Goal: Information Seeking & Learning: Learn about a topic

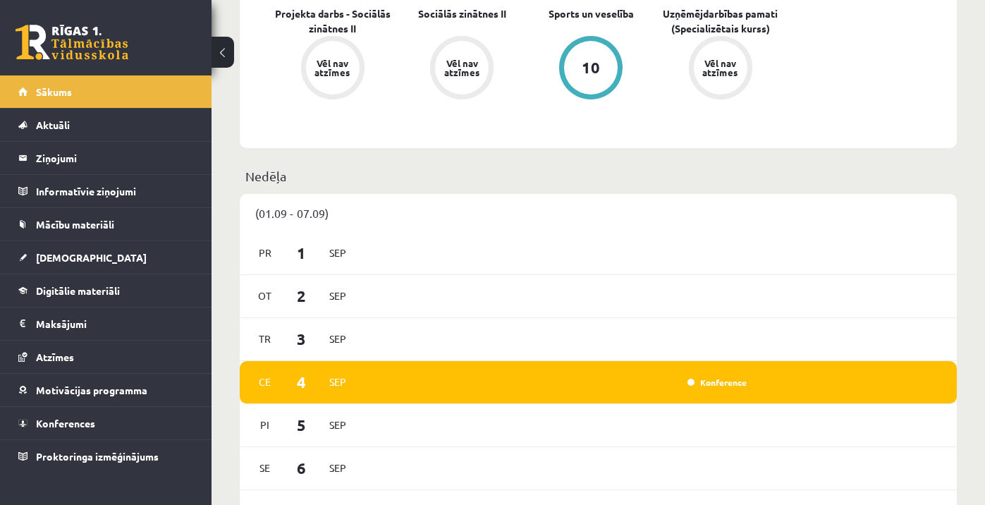
scroll to position [574, 0]
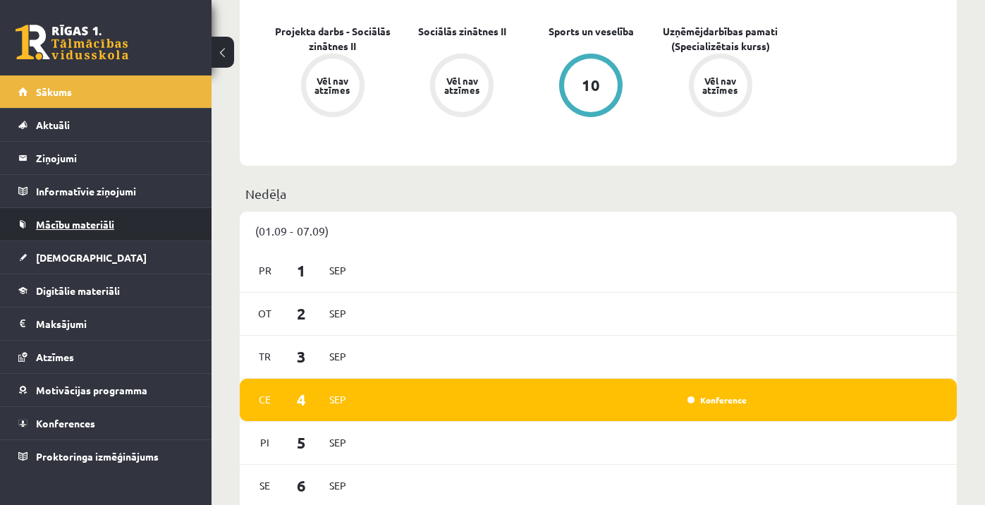
click at [109, 228] on span "Mācību materiāli" at bounding box center [75, 224] width 78 height 13
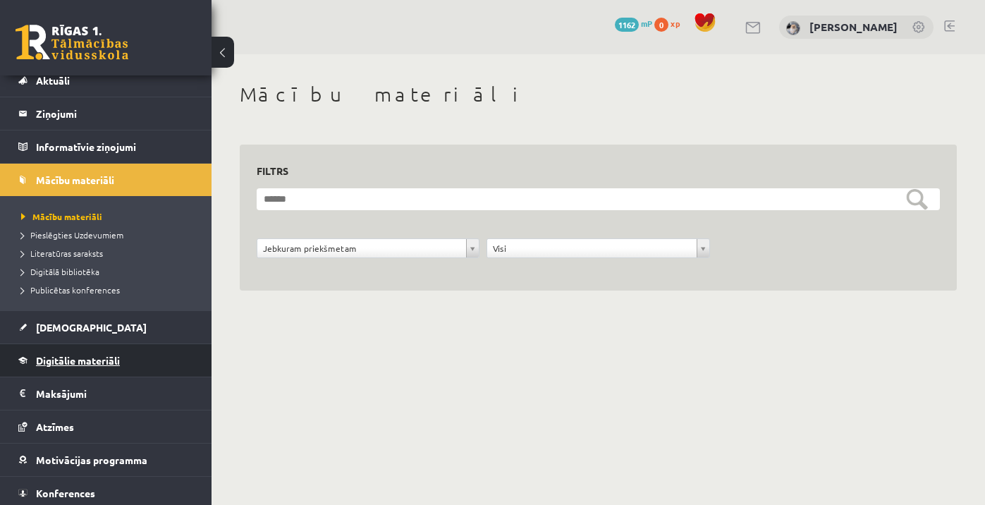
click at [93, 355] on span "Digitālie materiāli" at bounding box center [78, 360] width 84 height 13
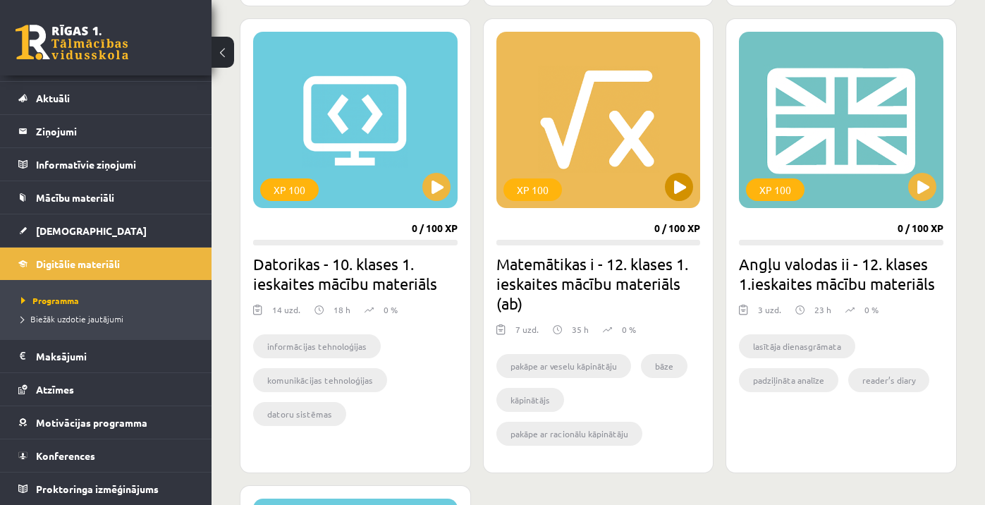
scroll to position [1277, 0]
click at [921, 192] on button at bounding box center [922, 187] width 28 height 28
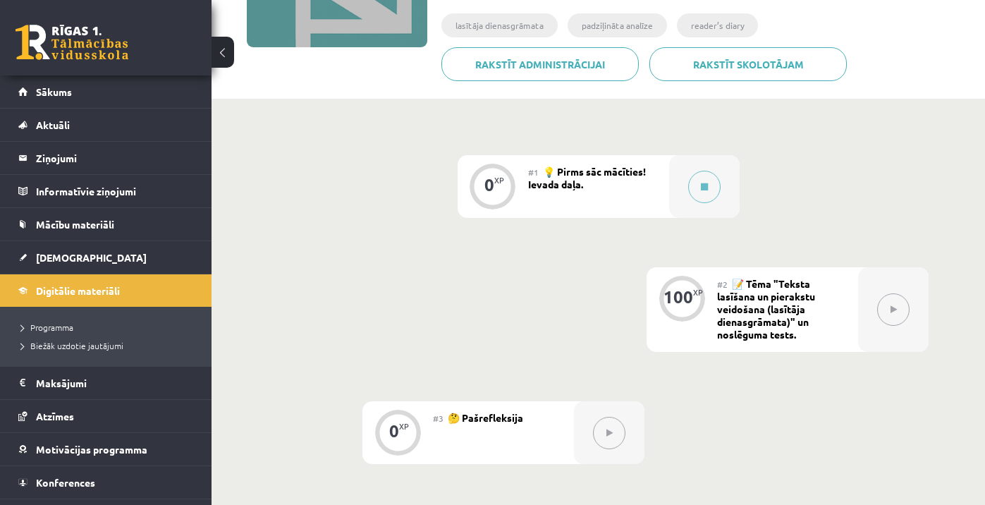
scroll to position [190, 0]
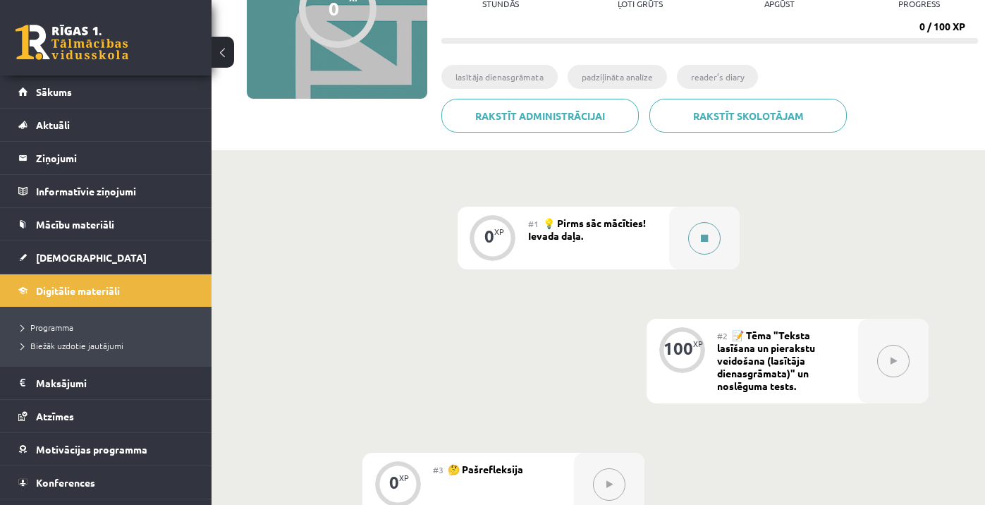
click at [696, 240] on button at bounding box center [704, 238] width 32 height 32
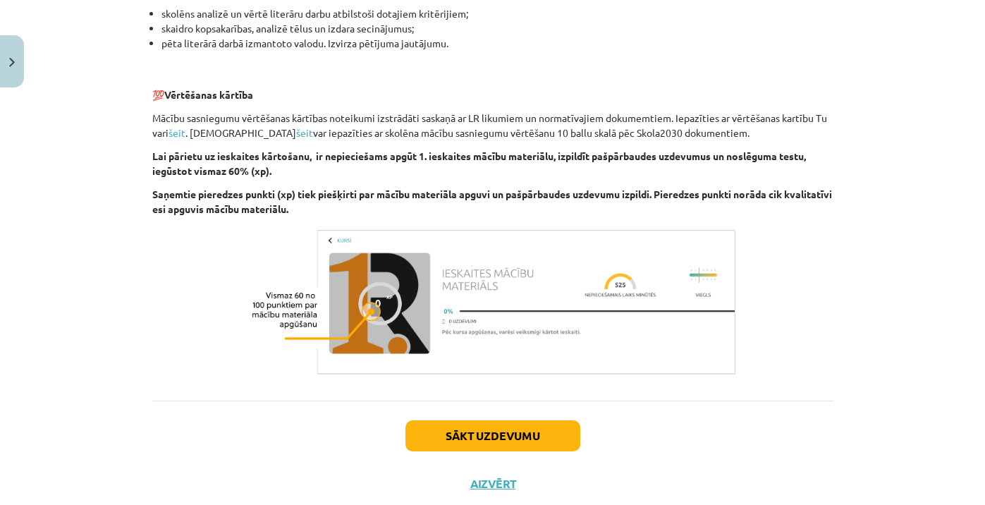
scroll to position [943, 0]
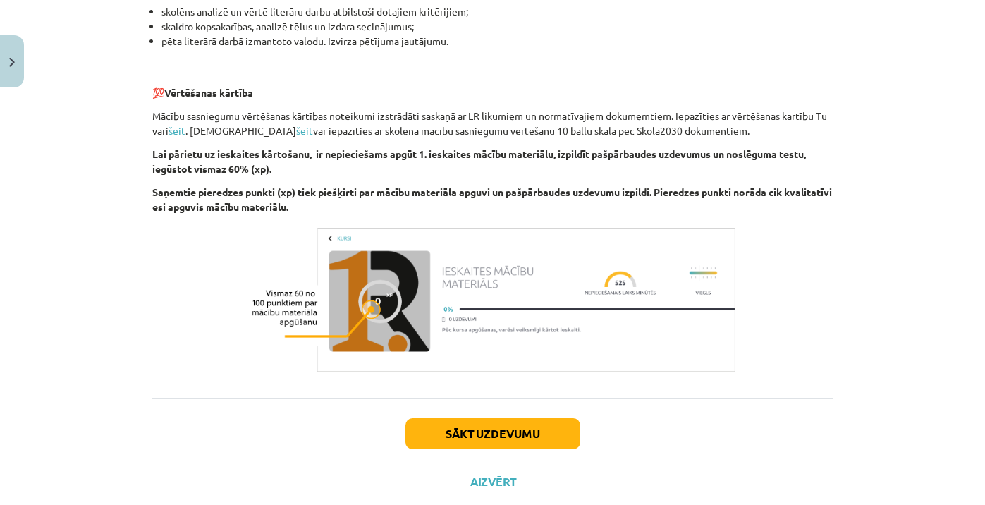
click at [446, 437] on button "Sākt uzdevumu" at bounding box center [492, 433] width 175 height 31
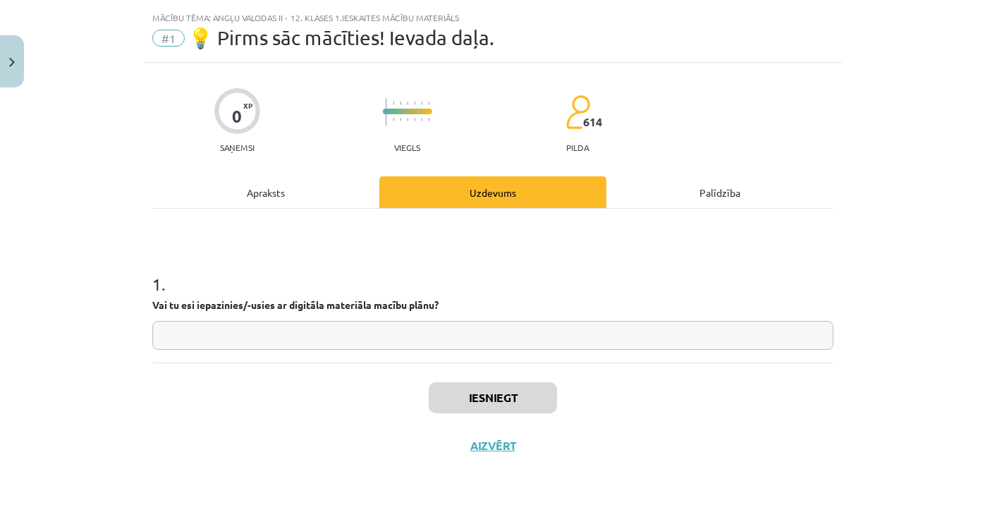
click at [252, 329] on input "text" at bounding box center [492, 335] width 681 height 29
type input "**"
click at [472, 406] on button "Iesniegt" at bounding box center [493, 397] width 128 height 31
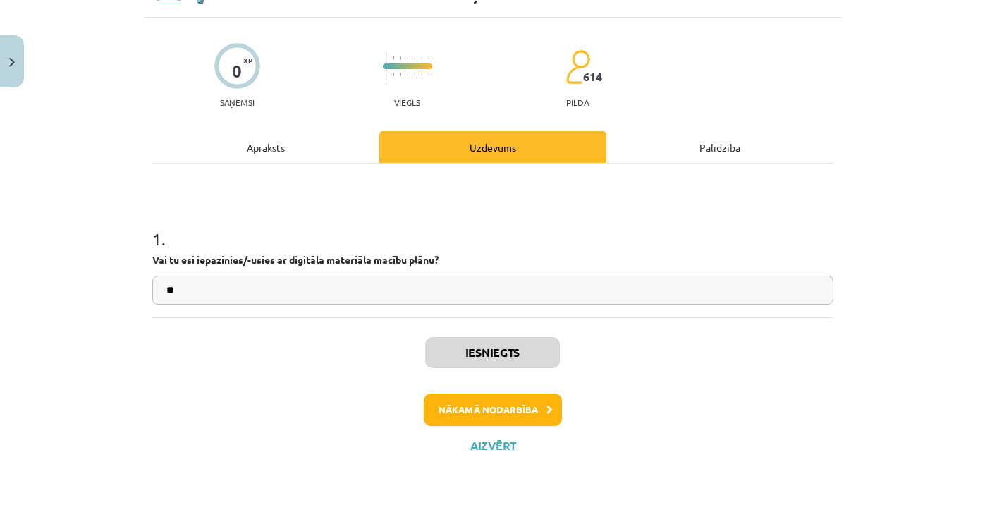
click at [520, 412] on button "Nākamā nodarbība" at bounding box center [493, 409] width 138 height 32
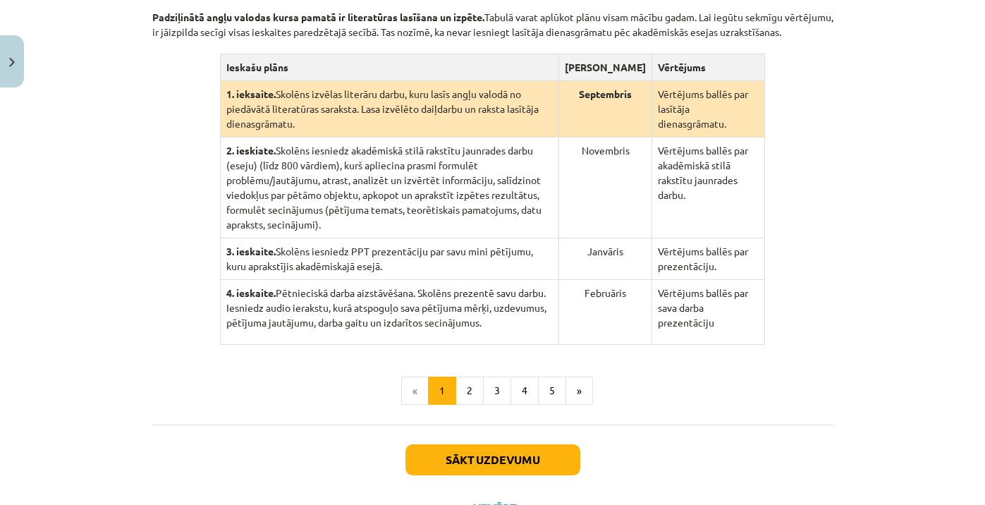
scroll to position [326, 0]
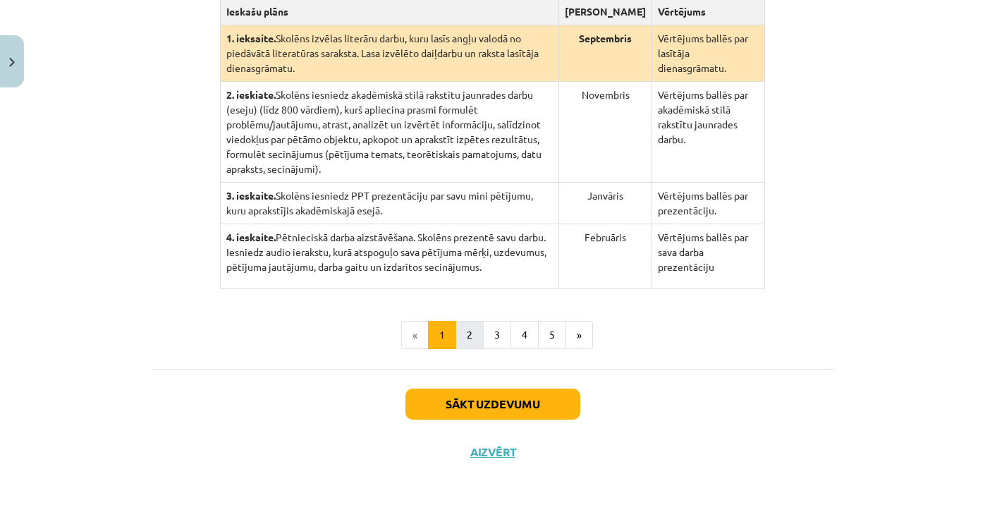
click at [463, 349] on button "2" at bounding box center [469, 335] width 28 height 28
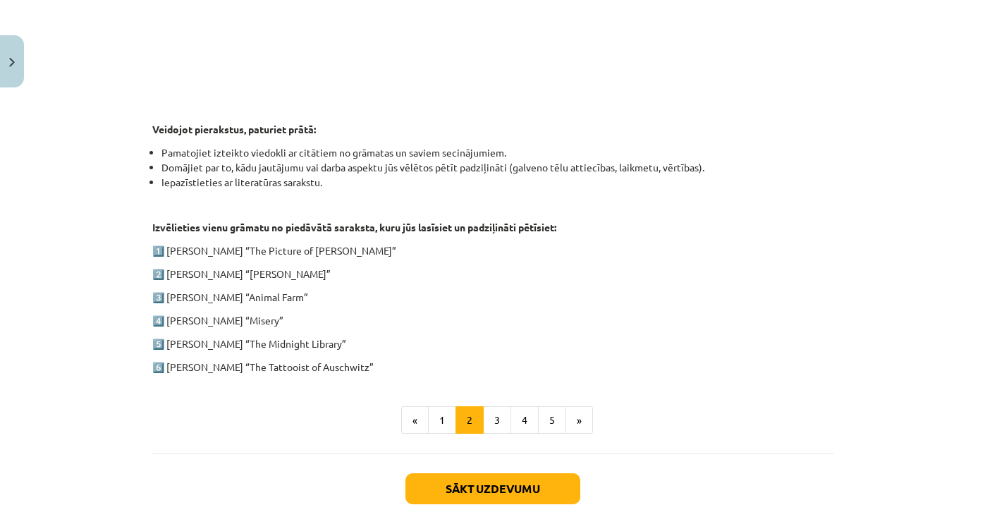
scroll to position [625, 0]
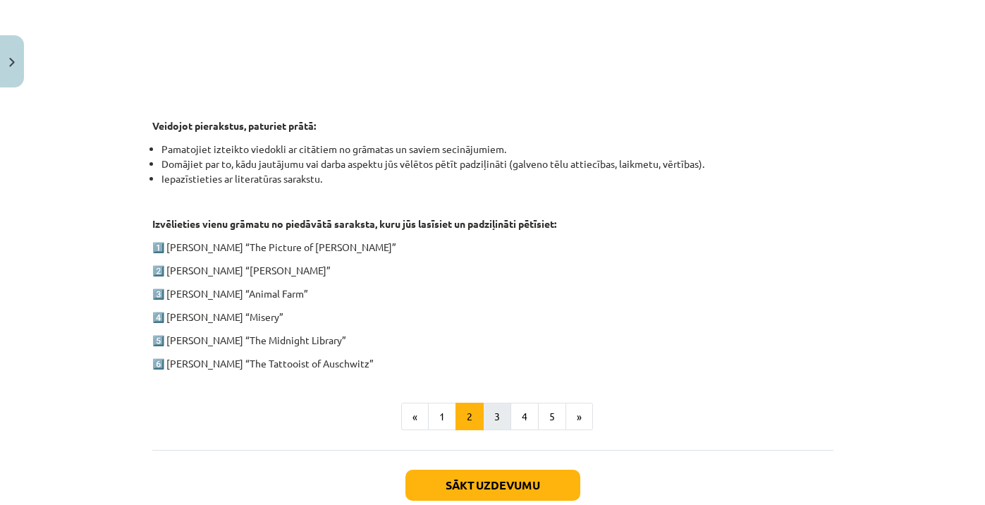
click at [494, 412] on button "3" at bounding box center [497, 417] width 28 height 28
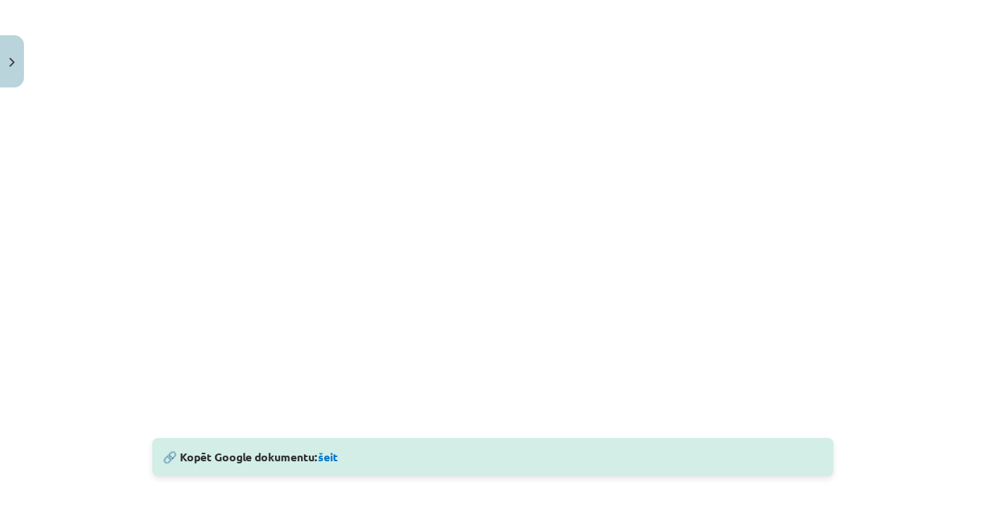
scroll to position [388, 0]
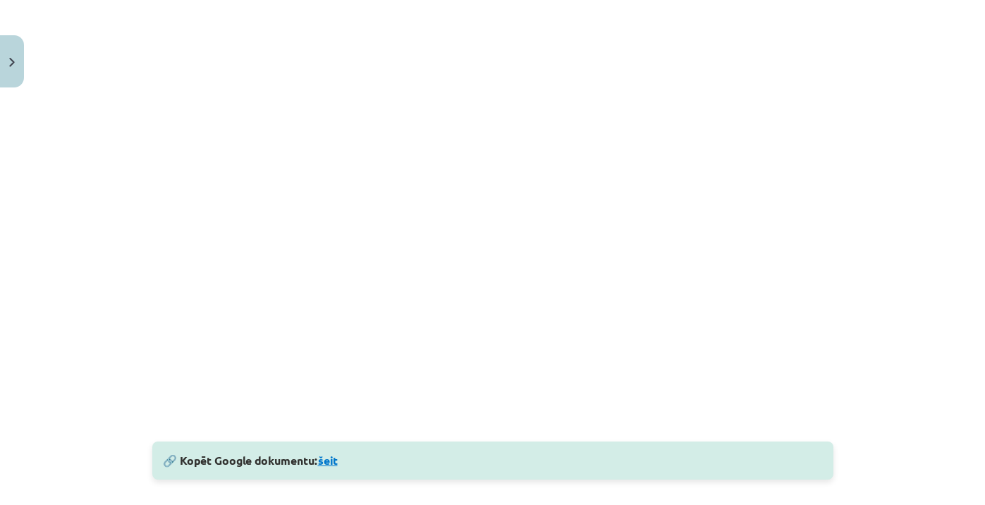
click at [329, 462] on link "šeit" at bounding box center [328, 460] width 20 height 15
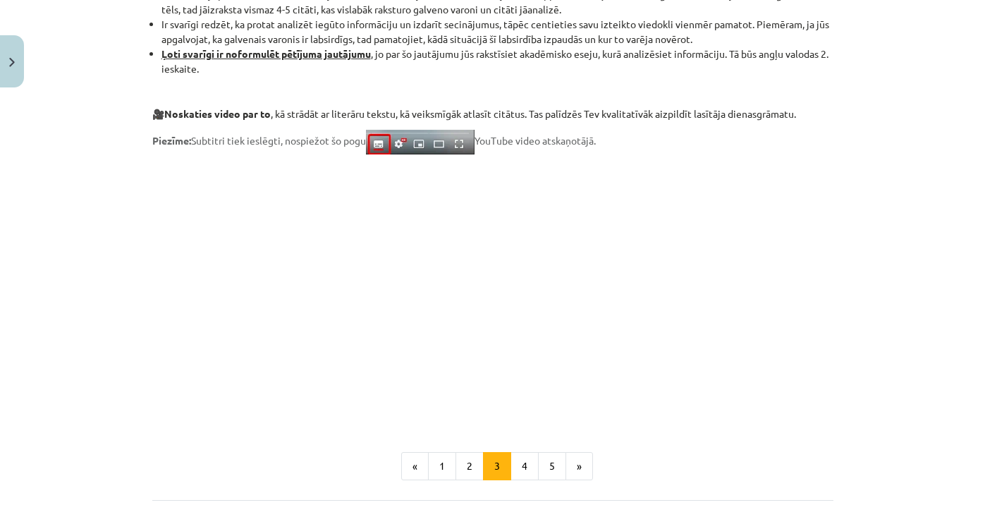
scroll to position [1071, 0]
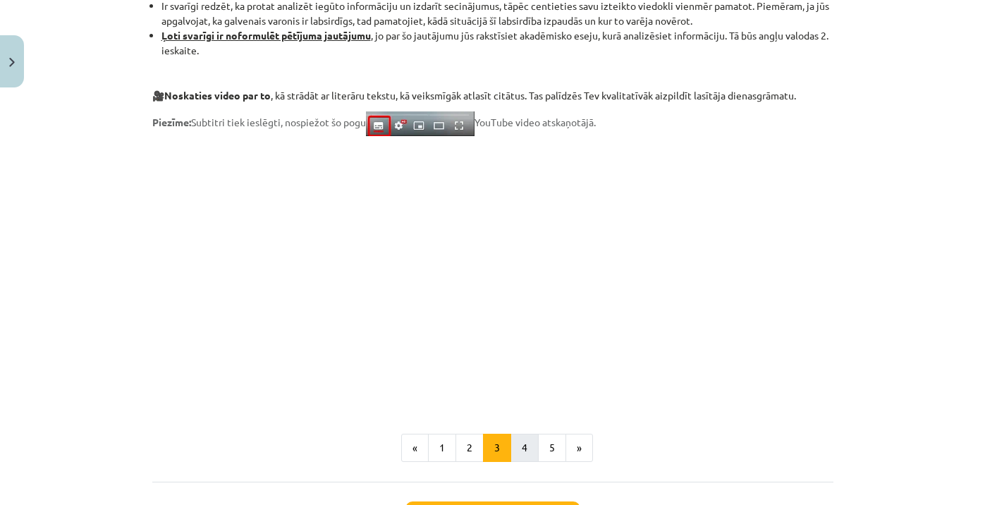
click at [523, 446] on button "4" at bounding box center [524, 448] width 28 height 28
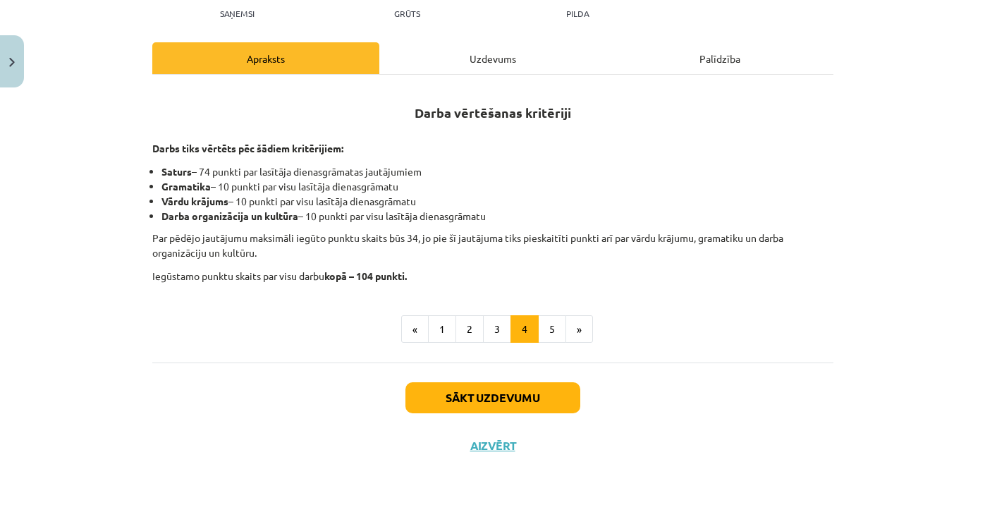
scroll to position [189, 0]
click at [548, 334] on button "5" at bounding box center [552, 329] width 28 height 28
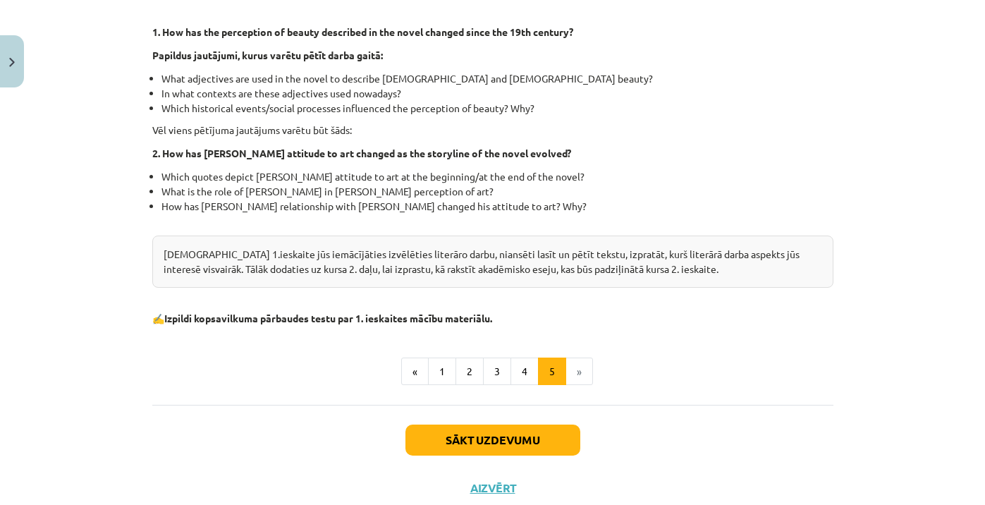
scroll to position [404, 0]
click at [578, 374] on li "»" at bounding box center [579, 371] width 27 height 28
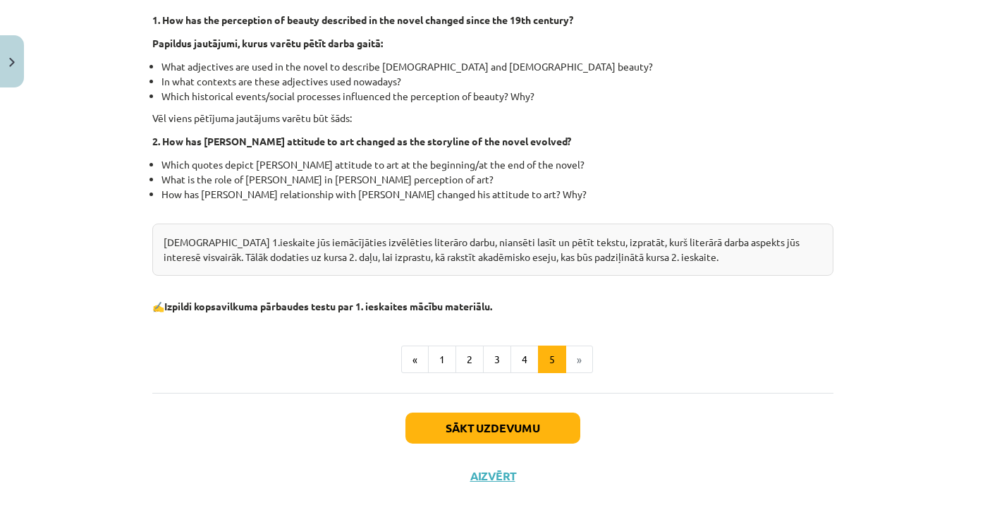
click at [517, 425] on button "Sākt uzdevumu" at bounding box center [492, 427] width 175 height 31
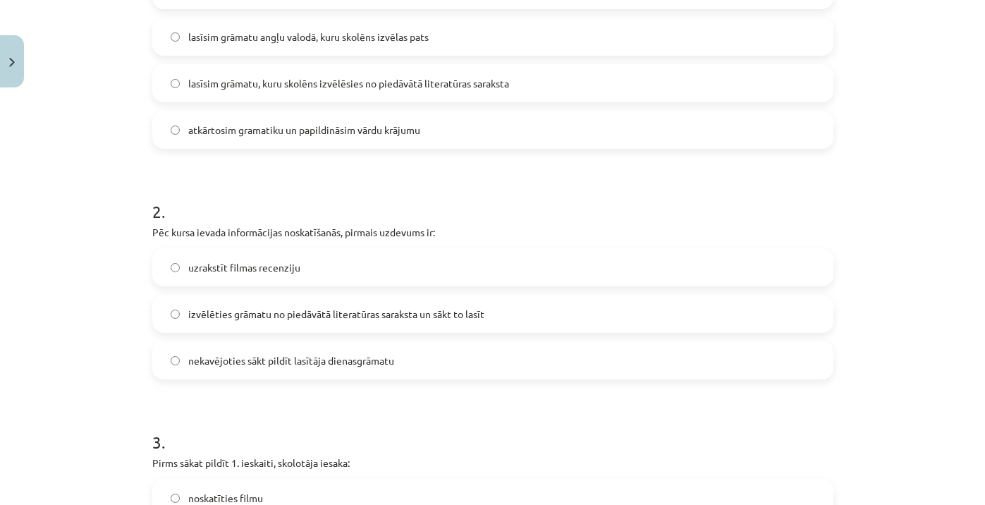
scroll to position [405, 0]
click at [177, 317] on label "izvēlēties grāmatu no piedāvātā literatūras saraksta un sākt to lasīt" at bounding box center [493, 312] width 678 height 35
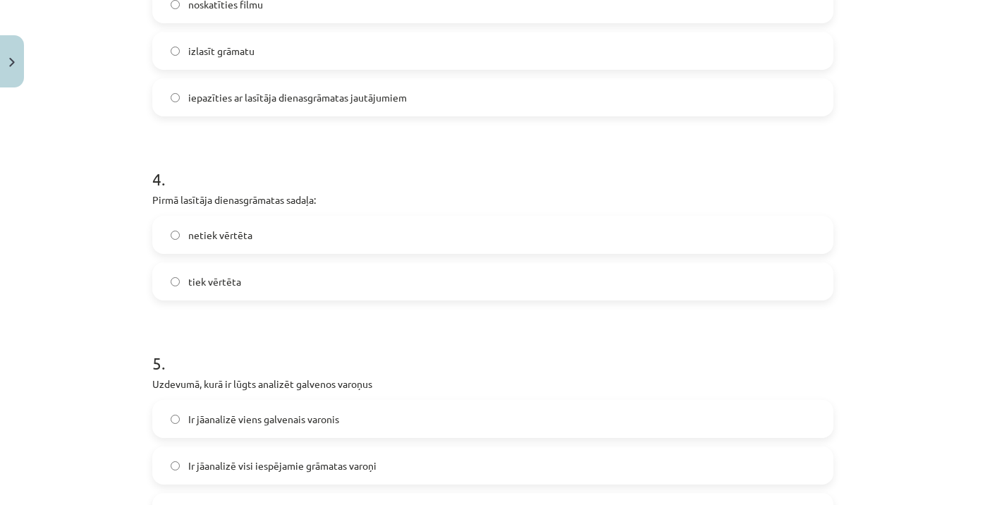
scroll to position [898, 0]
click at [200, 274] on span "tiek vērtēta" at bounding box center [214, 280] width 53 height 15
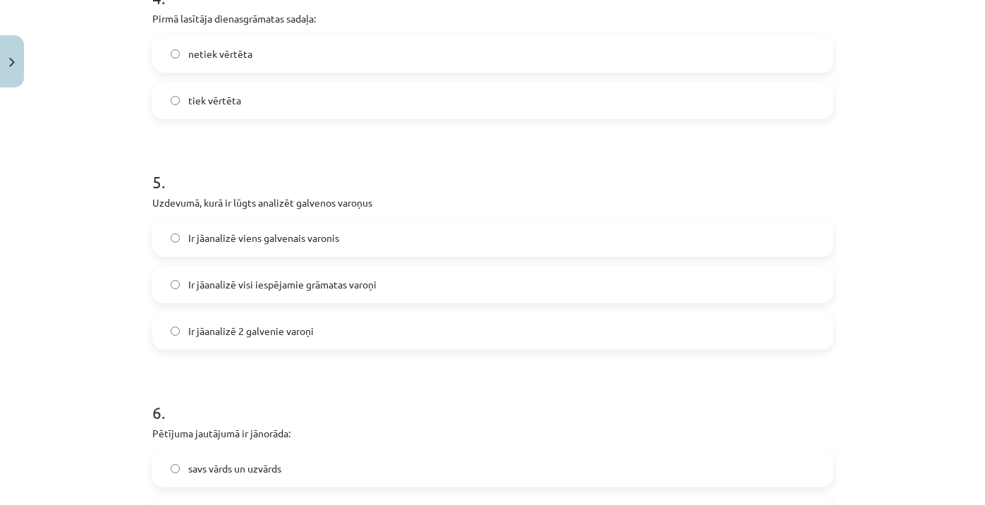
scroll to position [1083, 0]
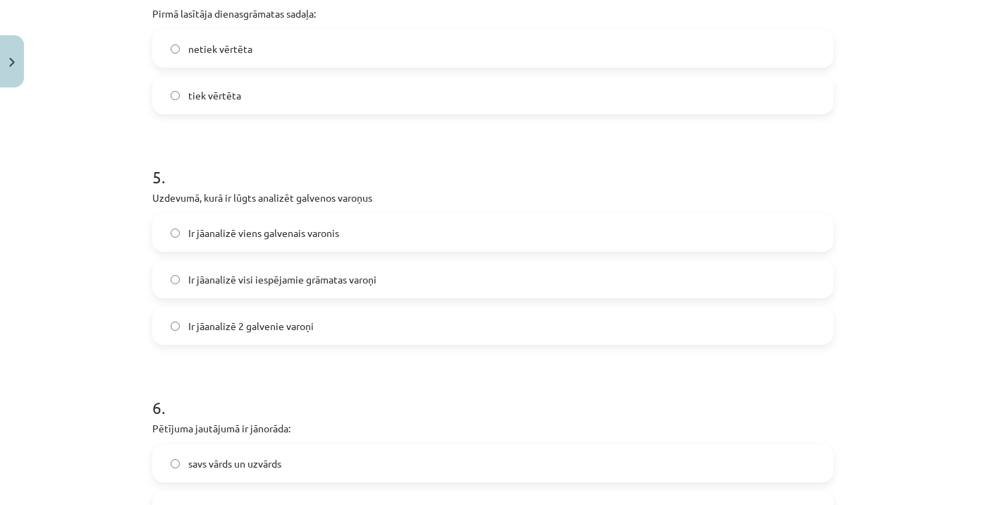
click at [176, 331] on label "Ir jāanalizē 2 galvenie varoņi" at bounding box center [493, 325] width 678 height 35
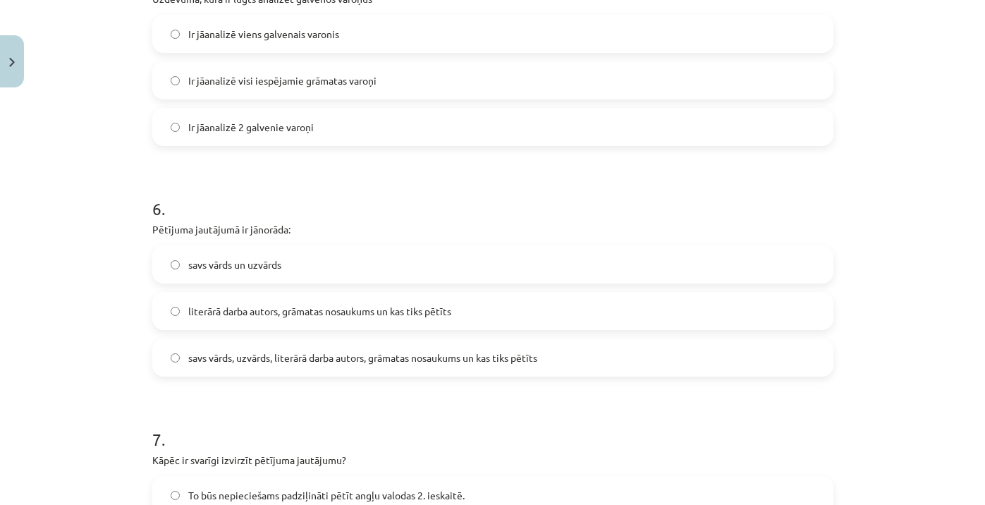
scroll to position [1284, 0]
click at [252, 307] on span "literārā darba autors, grāmatas nosaukums un kas tiks pētīts" at bounding box center [319, 309] width 263 height 15
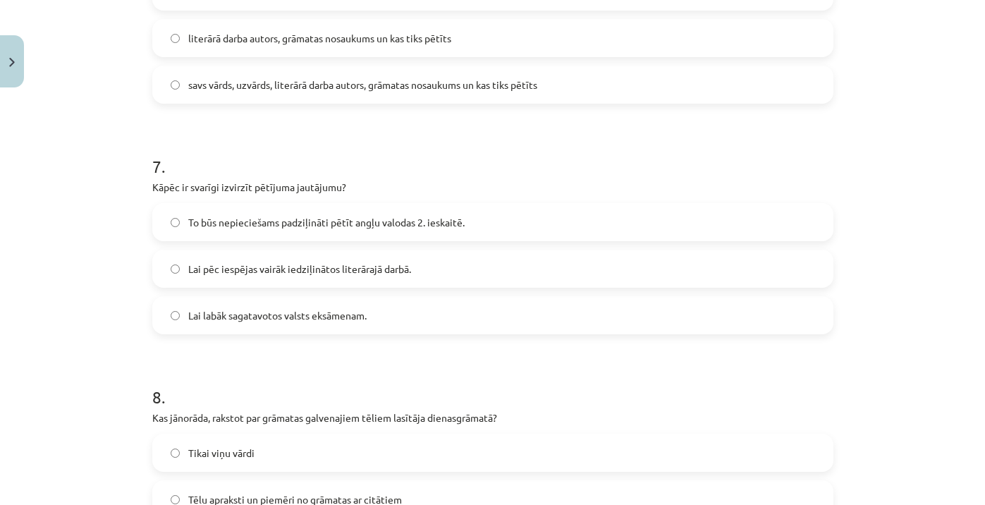
scroll to position [1581, 0]
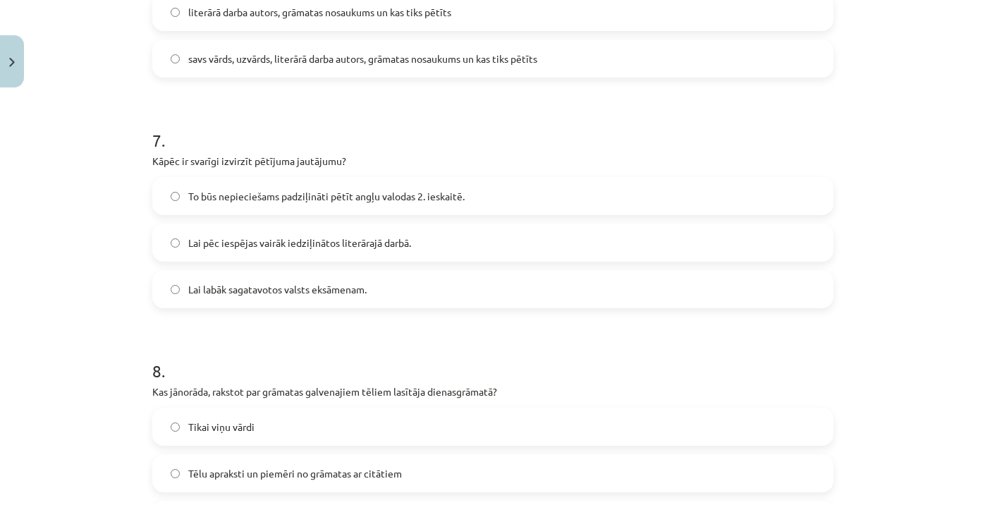
click at [181, 197] on label "To būs nepieciešams padziļināti pētīt angļu valodas 2. ieskaitē." at bounding box center [493, 195] width 678 height 35
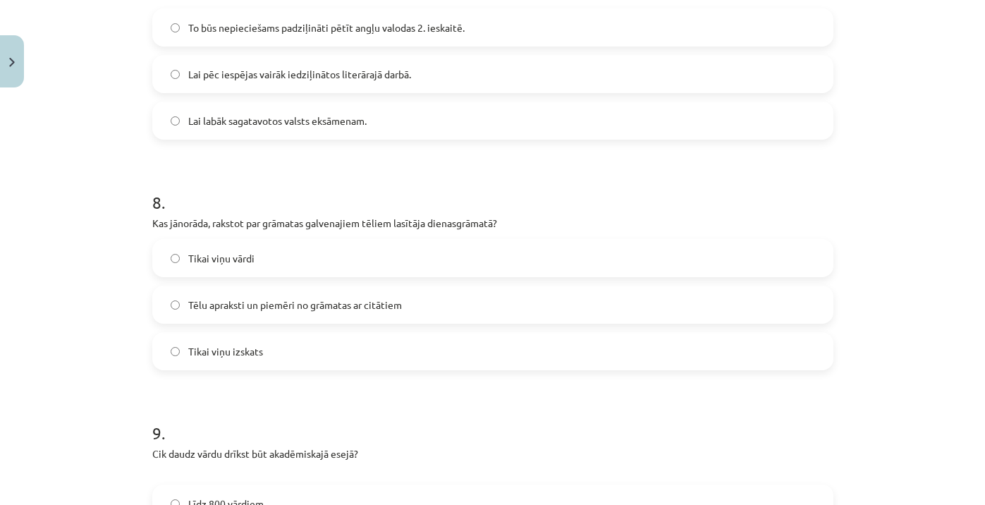
scroll to position [1754, 0]
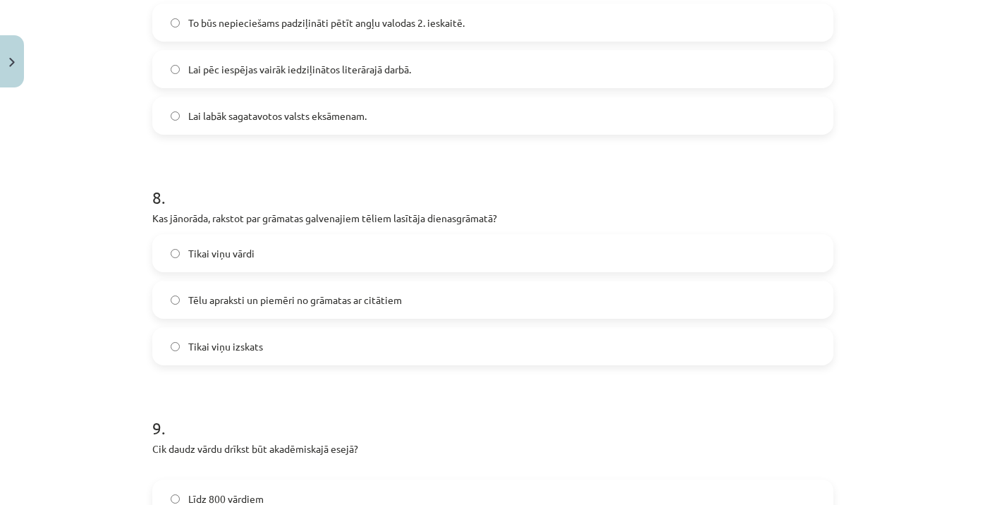
click at [197, 305] on span "Tēlu apraksti un piemēri no grāmatas ar citātiem" at bounding box center [295, 300] width 214 height 15
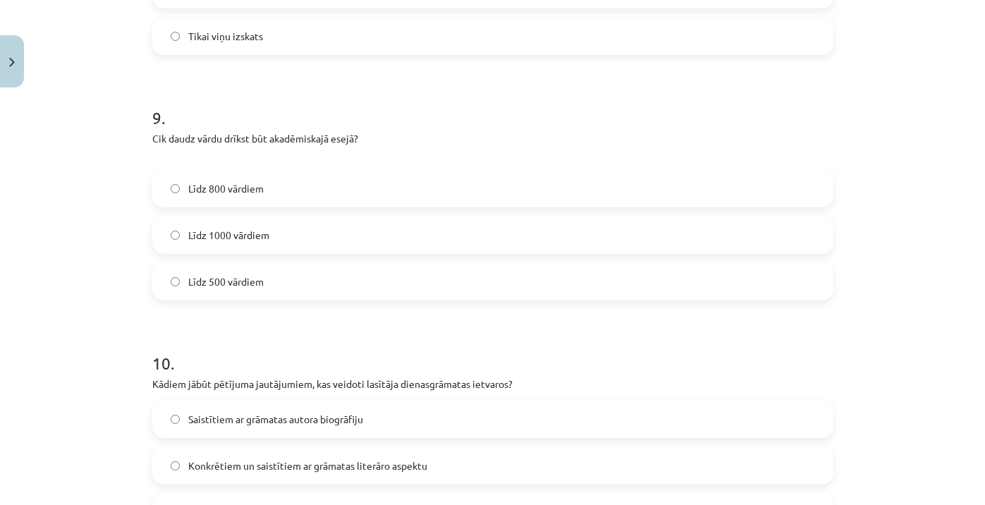
scroll to position [2067, 0]
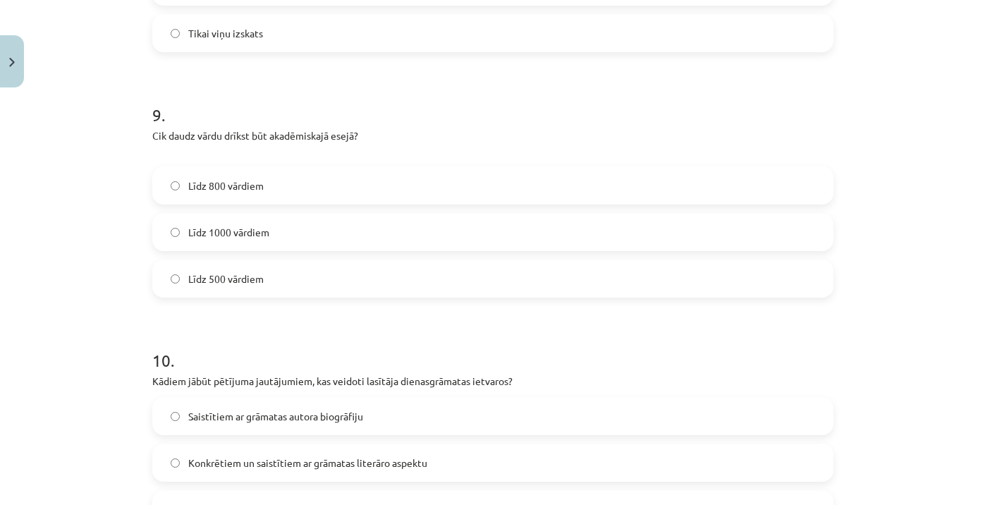
click at [188, 188] on span "Līdz 800 vārdiem" at bounding box center [225, 185] width 75 height 15
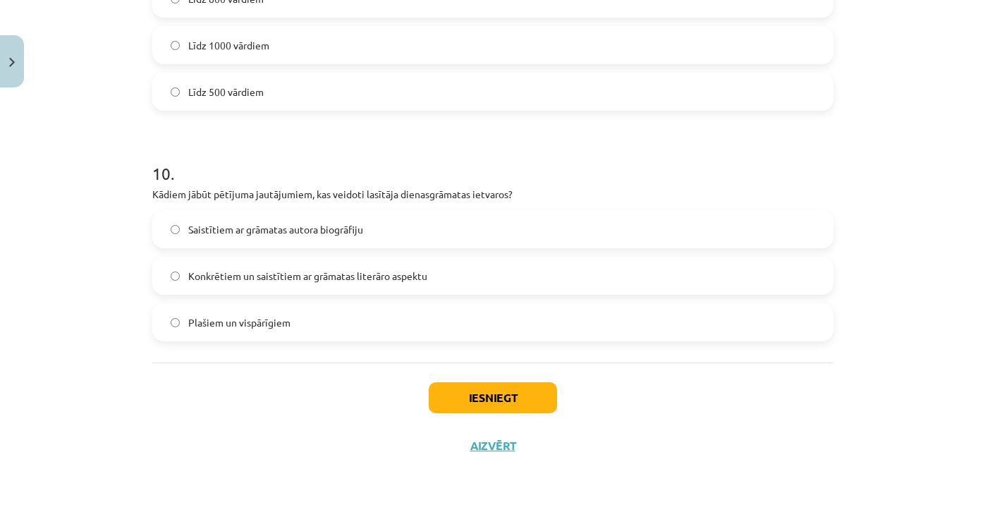
scroll to position [2256, 0]
click at [192, 280] on span "Konkrētiem un saistītiem ar grāmatas literāro aspektu" at bounding box center [307, 276] width 239 height 15
click at [454, 384] on button "Iesniegt" at bounding box center [493, 397] width 128 height 31
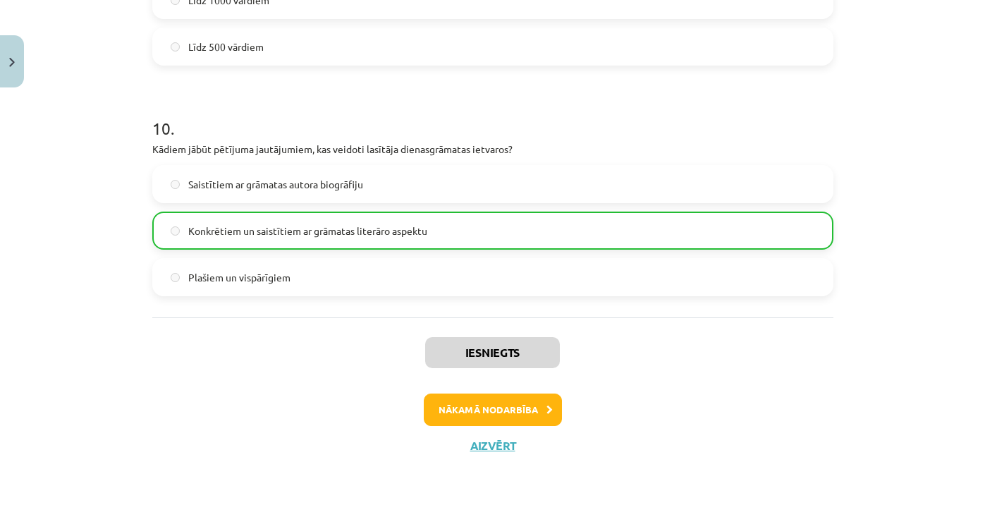
scroll to position [2300, 0]
click at [485, 412] on button "Nākamā nodarbība" at bounding box center [493, 409] width 138 height 32
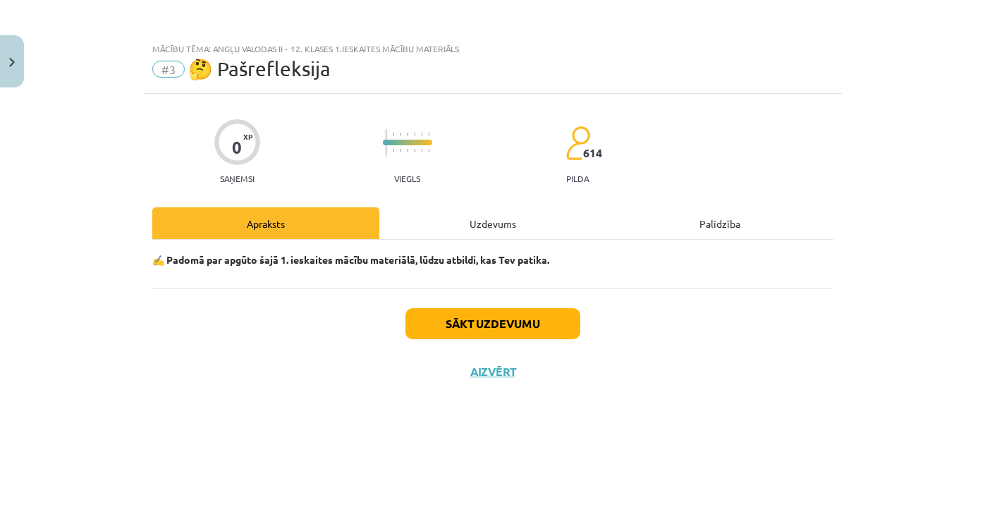
scroll to position [0, 0]
click at [329, 281] on div "✍️ Padomā par apgūto šajā 1. ieskaites mācību materiālā, lūdzu atbildi, kas Tev…" at bounding box center [492, 264] width 681 height 49
click at [454, 321] on button "Sākt uzdevumu" at bounding box center [492, 323] width 175 height 31
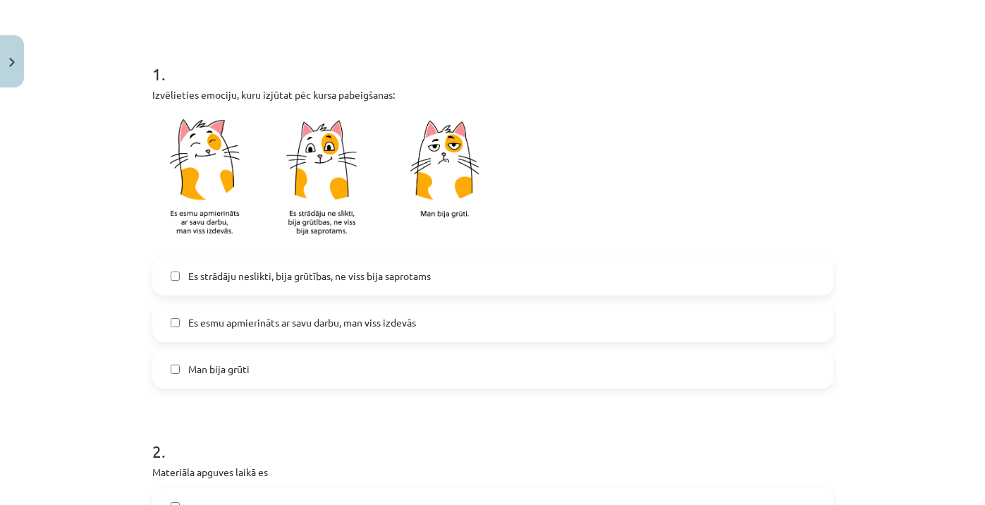
scroll to position [242, 0]
click at [222, 329] on span "Es esmu apmierināts ar savu darbu, man viss izdevās" at bounding box center [302, 321] width 228 height 15
click at [228, 327] on span "Es esmu apmierināts ar savu darbu, man viss izdevās" at bounding box center [302, 321] width 228 height 15
click at [209, 288] on label "Es strādāju neslikti, bija grūtības, ne viss bija saprotams" at bounding box center [493, 275] width 678 height 35
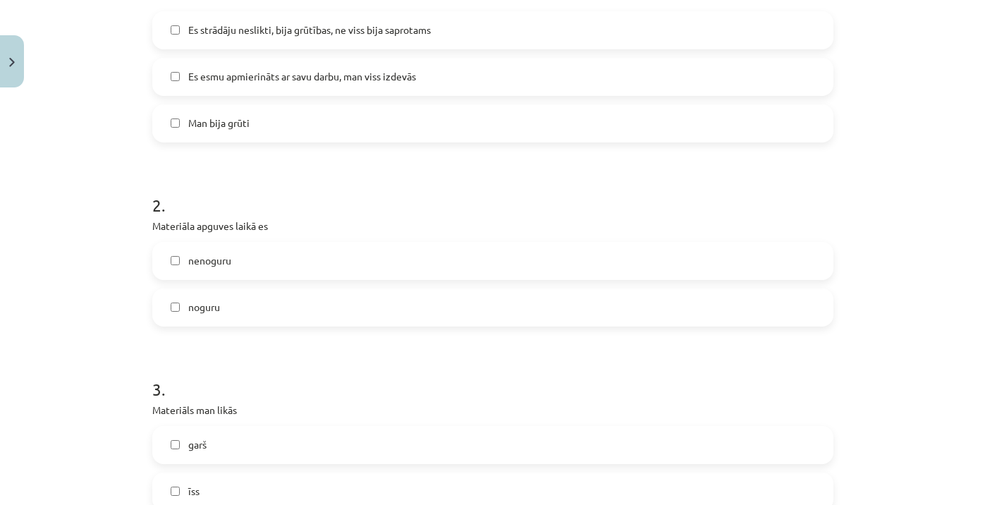
scroll to position [494, 0]
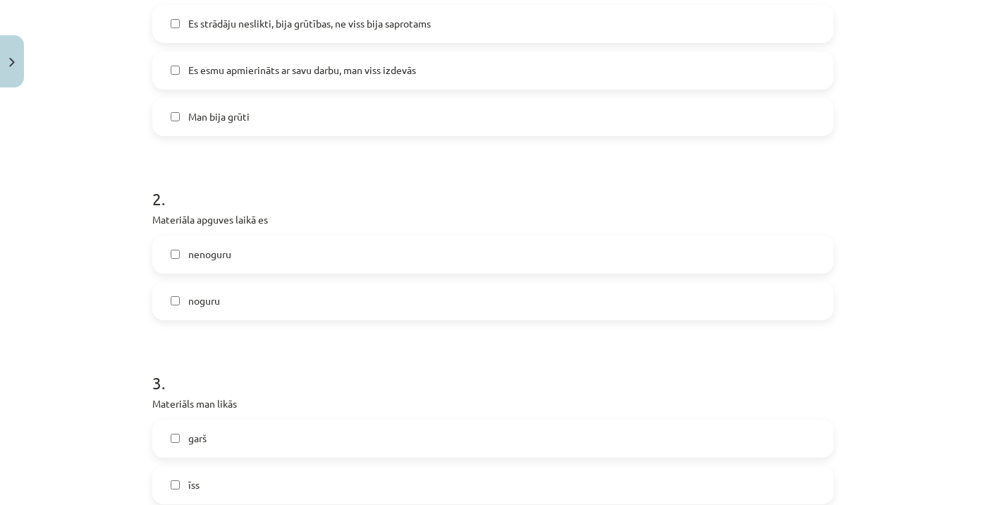
click at [194, 264] on label "nenoguru" at bounding box center [493, 254] width 678 height 35
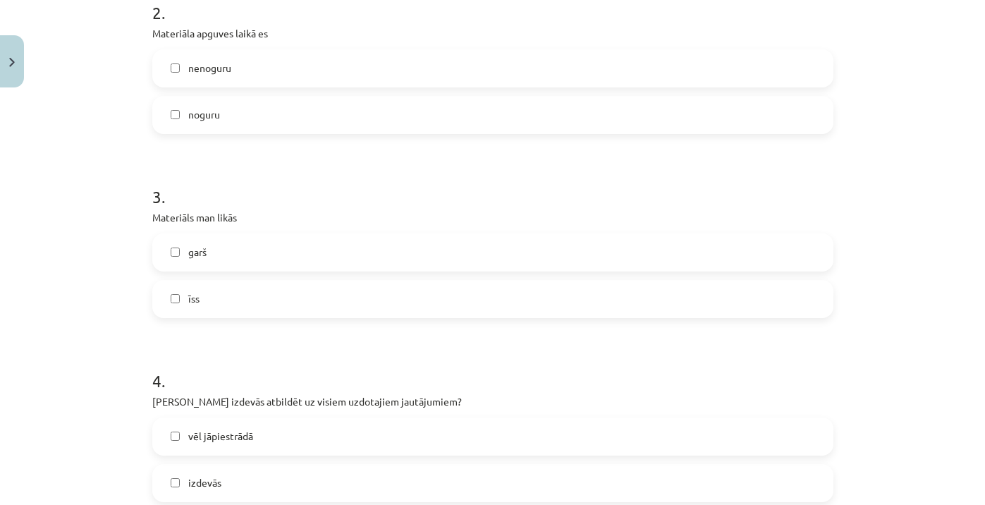
scroll to position [642, 0]
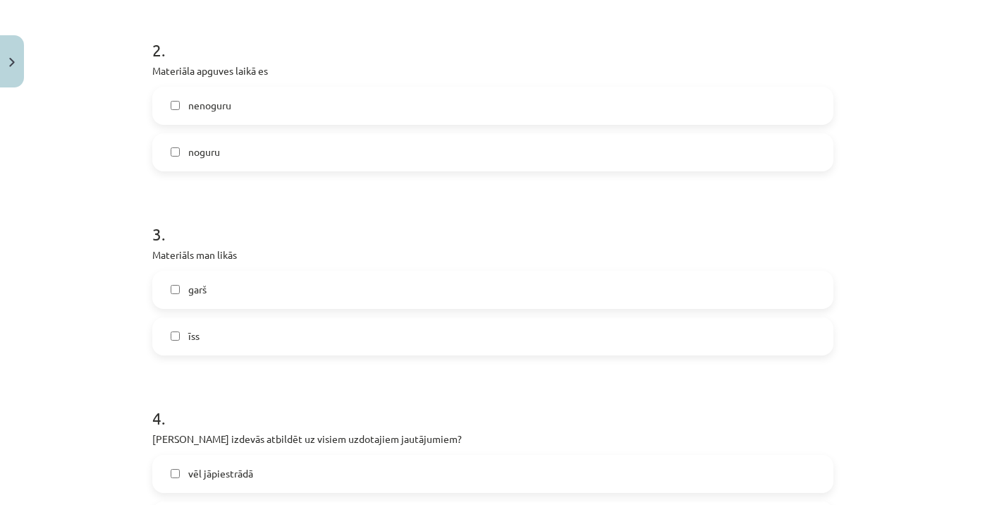
click at [202, 159] on span "noguru" at bounding box center [204, 152] width 32 height 15
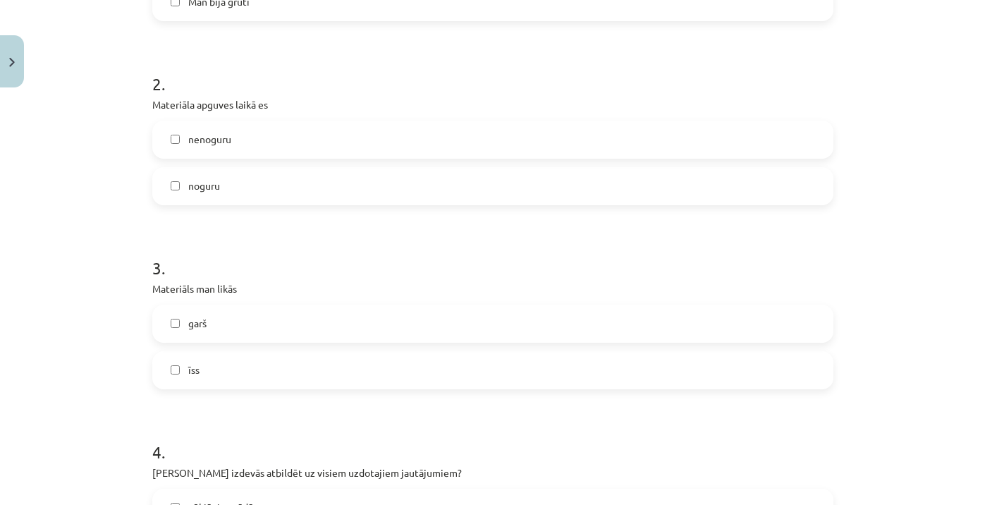
scroll to position [606, 0]
click at [192, 198] on label "noguru" at bounding box center [493, 188] width 678 height 35
click at [181, 379] on label "īss" at bounding box center [493, 372] width 678 height 35
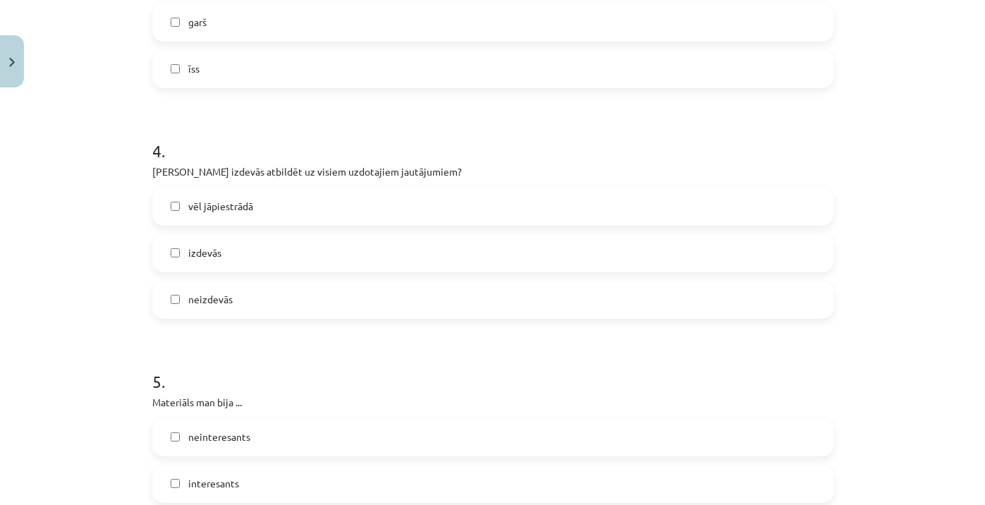
scroll to position [912, 0]
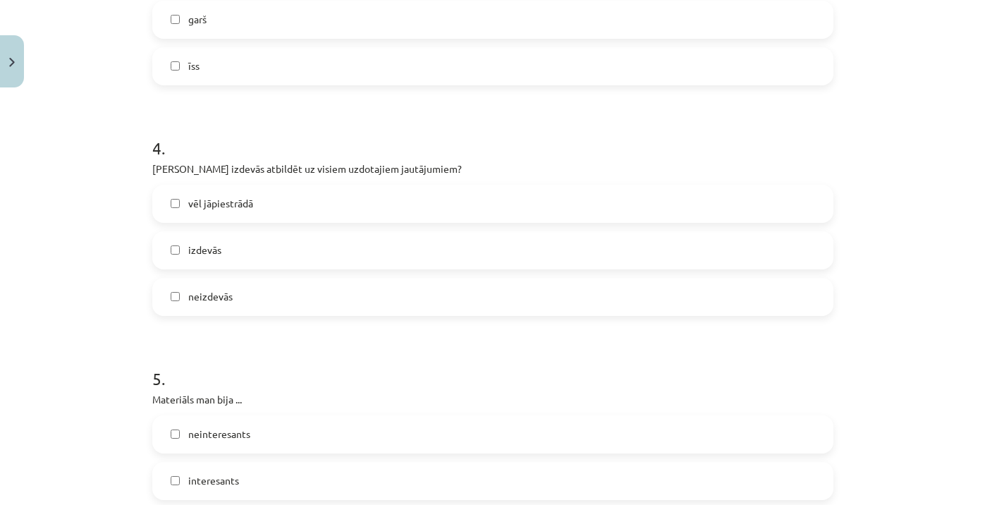
click at [180, 204] on label "vēl jāpiestrādā" at bounding box center [493, 203] width 678 height 35
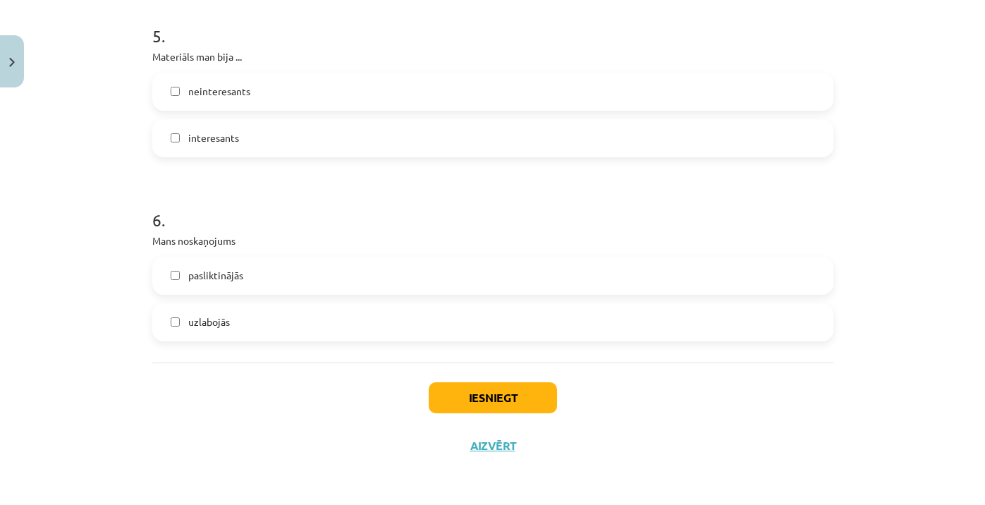
scroll to position [1257, 0]
click at [478, 391] on button "Iesniegt" at bounding box center [493, 397] width 128 height 31
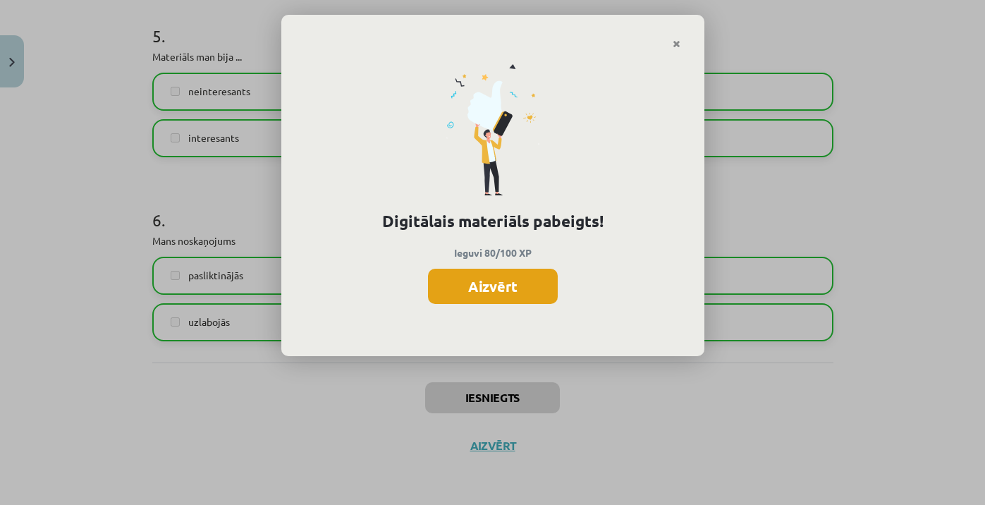
click at [492, 284] on button "Aizvērt" at bounding box center [493, 286] width 130 height 35
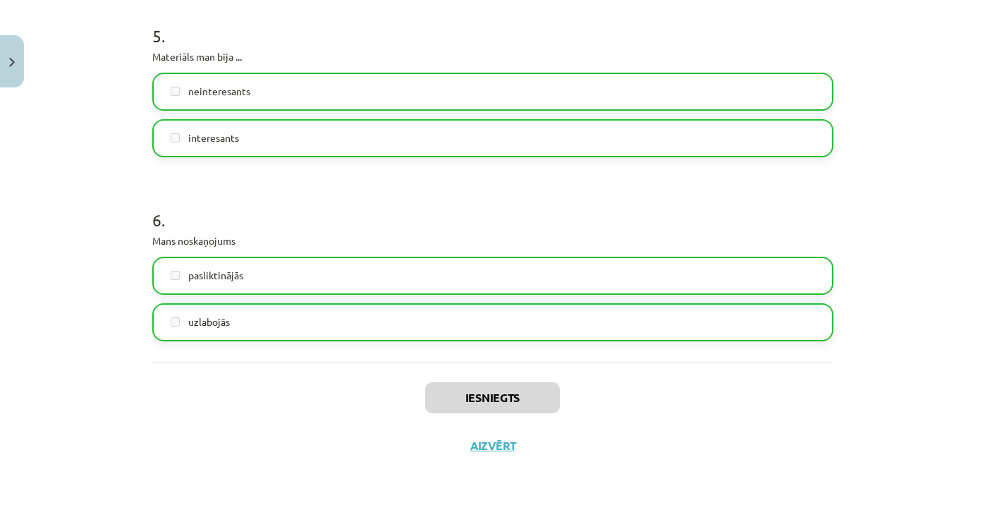
click at [494, 443] on button "Aizvērt" at bounding box center [493, 446] width 54 height 14
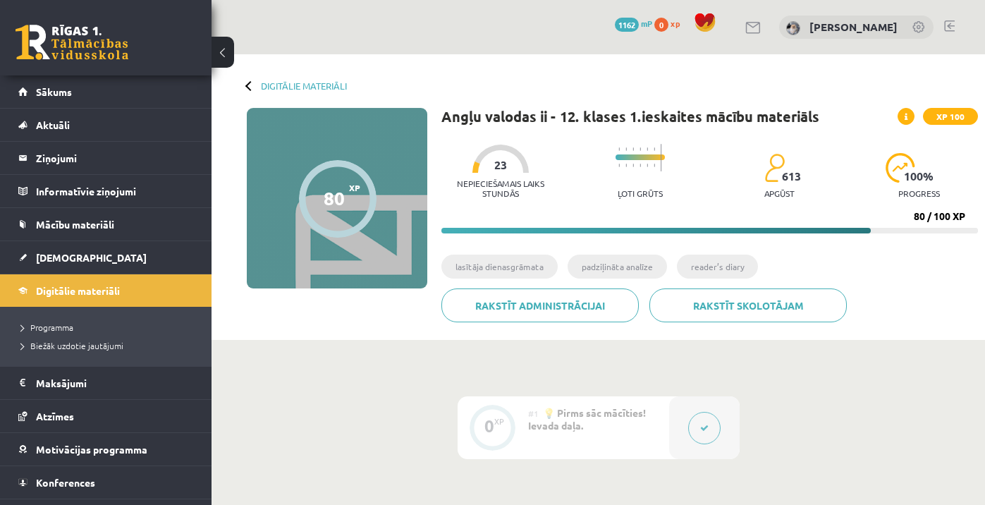
scroll to position [0, 0]
click at [104, 86] on link "Sākums" at bounding box center [106, 91] width 176 height 32
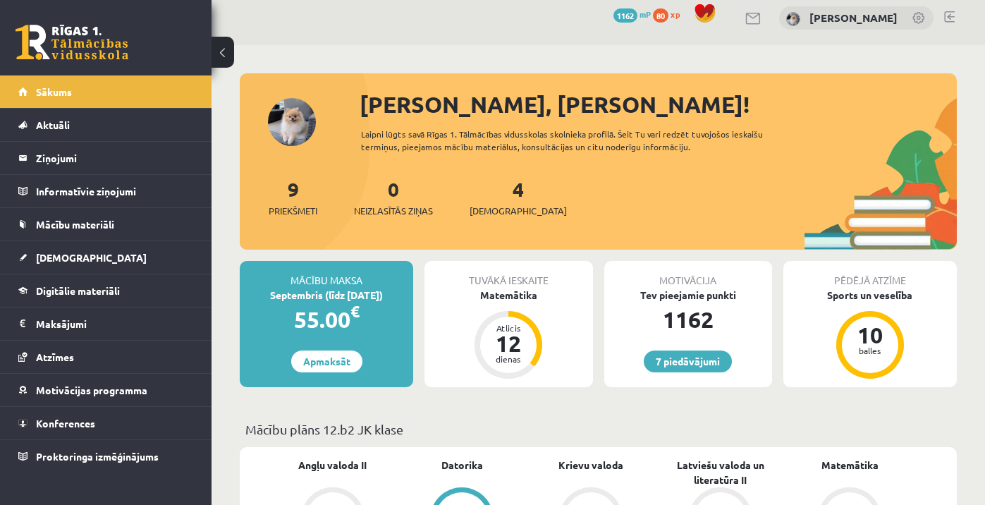
scroll to position [13, 0]
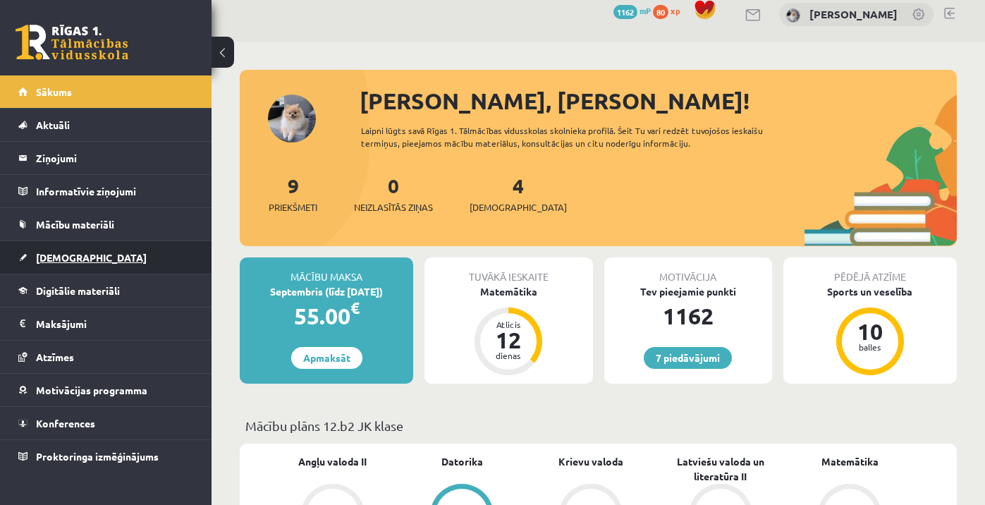
click at [69, 252] on span "[DEMOGRAPHIC_DATA]" at bounding box center [91, 257] width 111 height 13
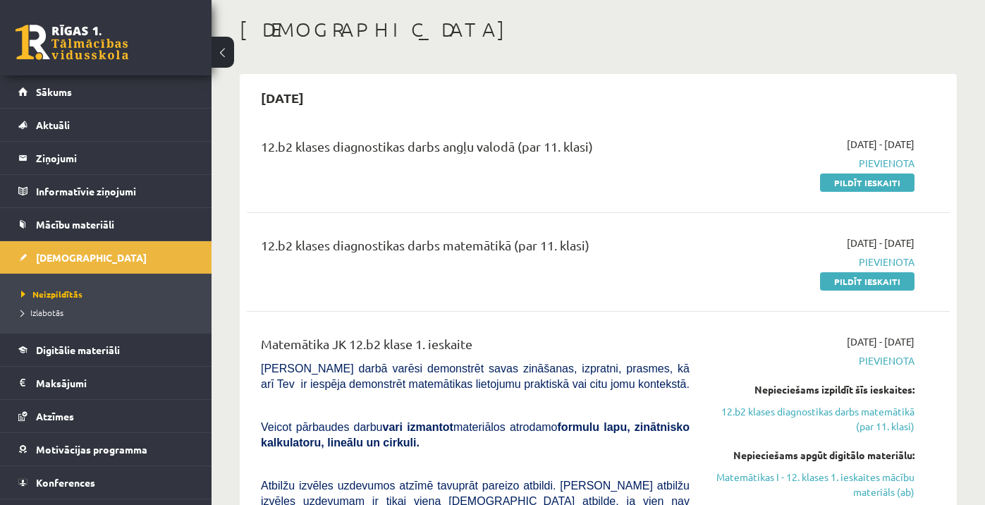
scroll to position [75, 0]
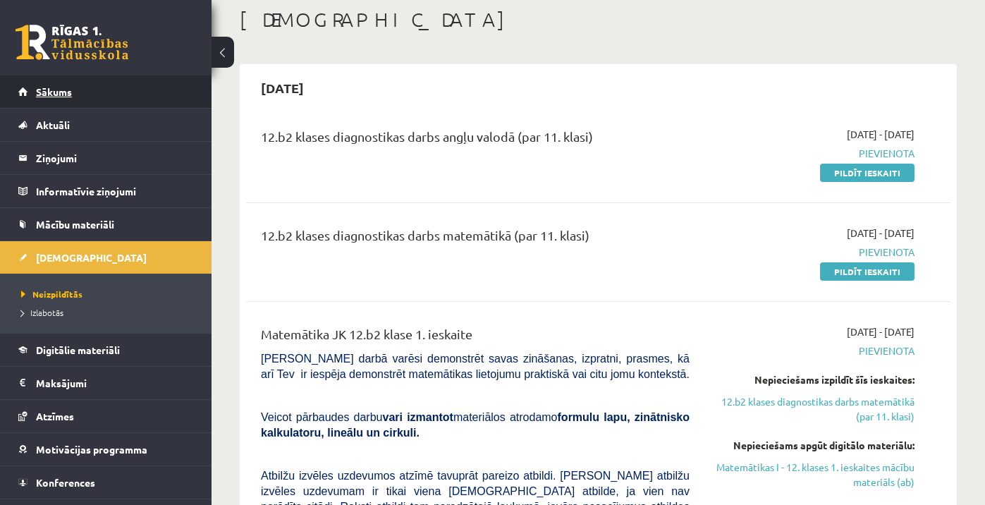
click at [141, 83] on link "Sākums" at bounding box center [106, 91] width 176 height 32
